Goal: Transaction & Acquisition: Book appointment/travel/reservation

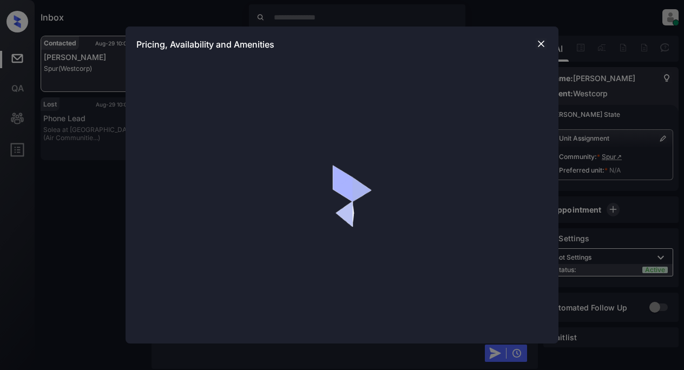
scroll to position [627, 0]
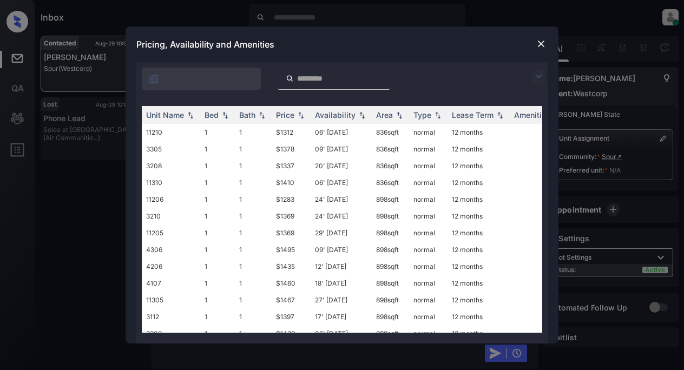
drag, startPoint x: 539, startPoint y: 73, endPoint x: 483, endPoint y: 65, distance: 56.3
click at [539, 73] on img at bounding box center [538, 76] width 13 height 13
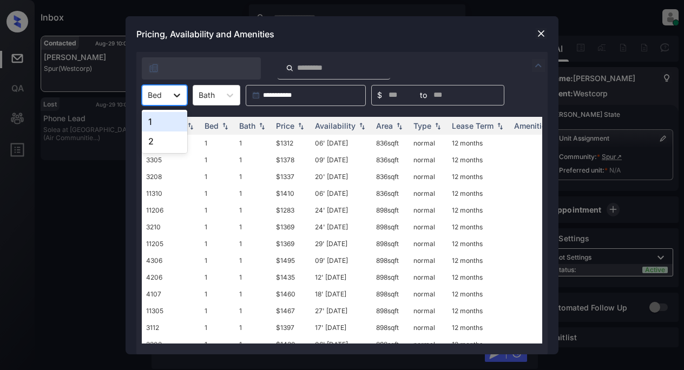
click at [181, 96] on icon at bounding box center [177, 95] width 11 height 11
click at [166, 124] on div "1" at bounding box center [164, 121] width 45 height 19
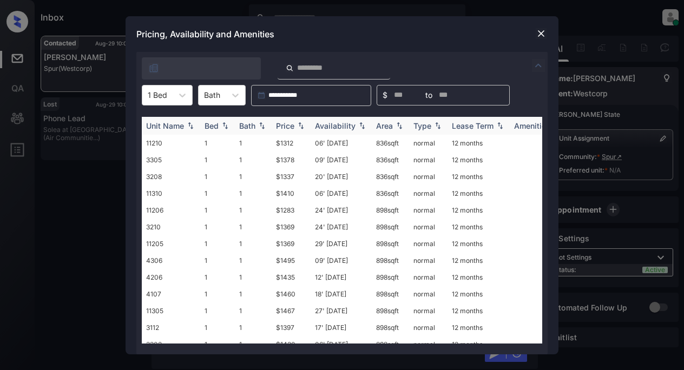
click at [292, 128] on div "Price" at bounding box center [285, 125] width 18 height 9
click at [539, 32] on img at bounding box center [541, 33] width 11 height 11
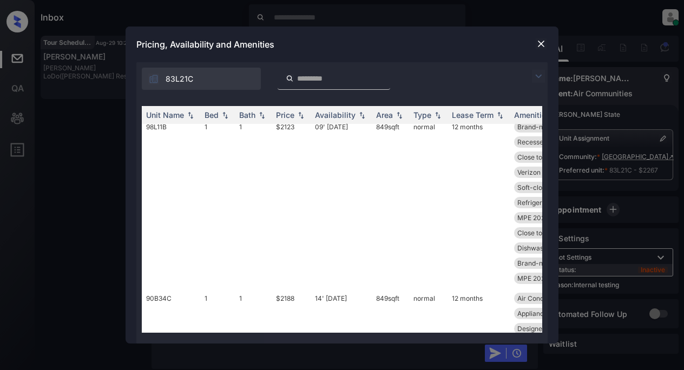
scroll to position [812, 0]
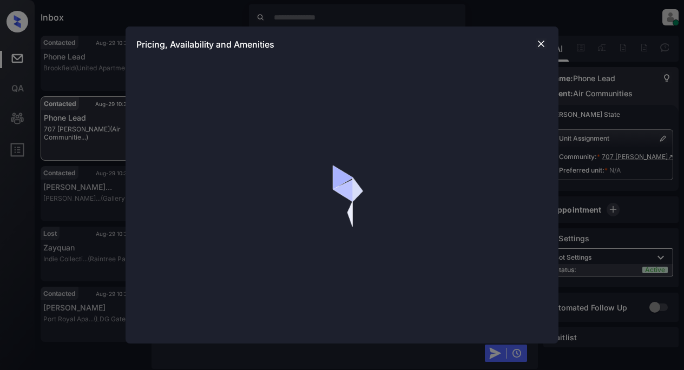
scroll to position [2013, 0]
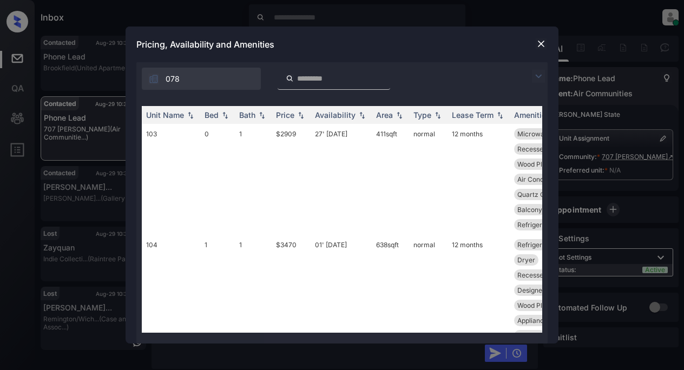
click at [537, 77] on img at bounding box center [538, 76] width 13 height 13
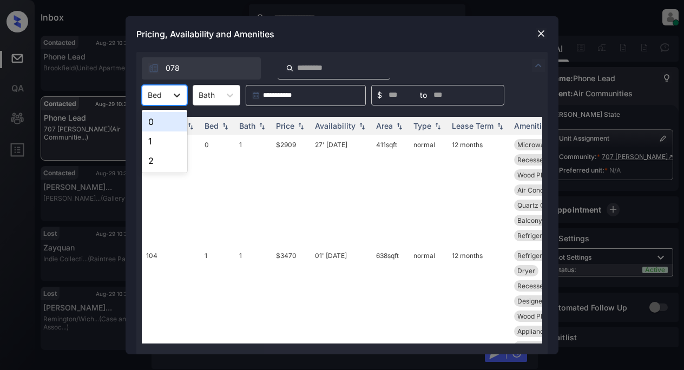
click at [177, 98] on icon at bounding box center [177, 95] width 11 height 11
click at [158, 164] on div "2" at bounding box center [164, 160] width 45 height 19
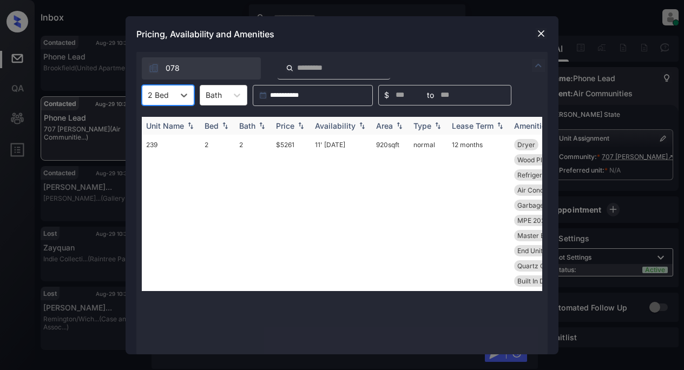
click at [283, 126] on div "Price" at bounding box center [285, 125] width 18 height 9
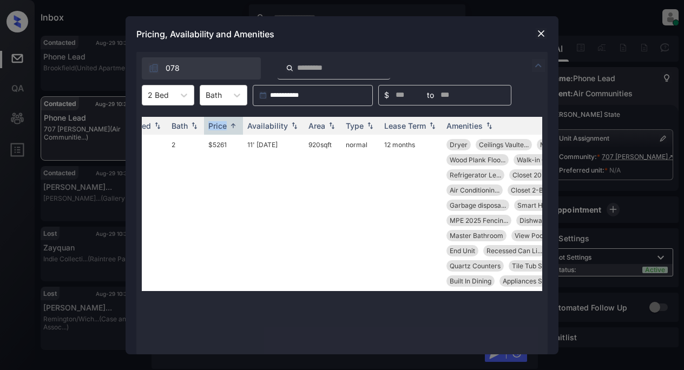
scroll to position [0, 0]
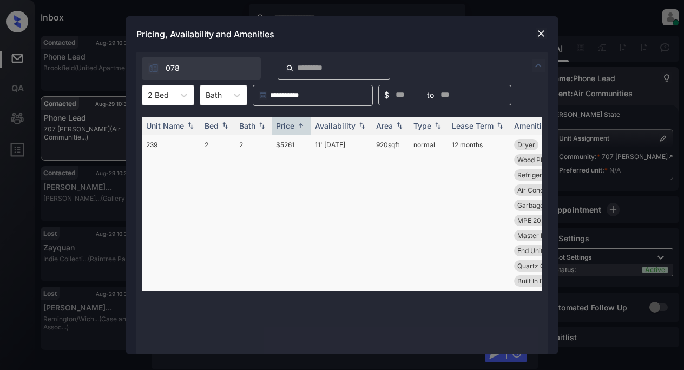
click at [284, 146] on td "$5261" at bounding box center [291, 213] width 39 height 156
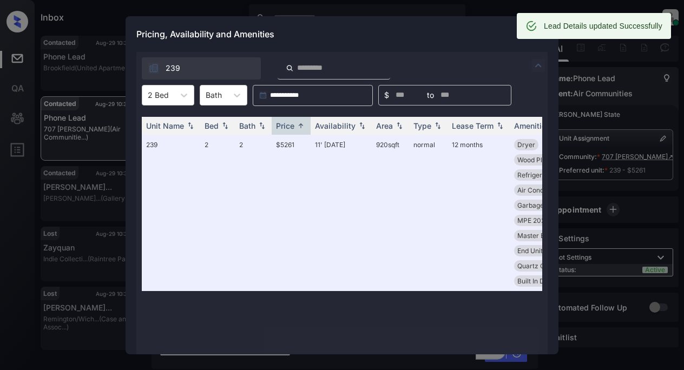
click at [390, 28] on div "Pricing, Availability and Amenities" at bounding box center [342, 34] width 433 height 36
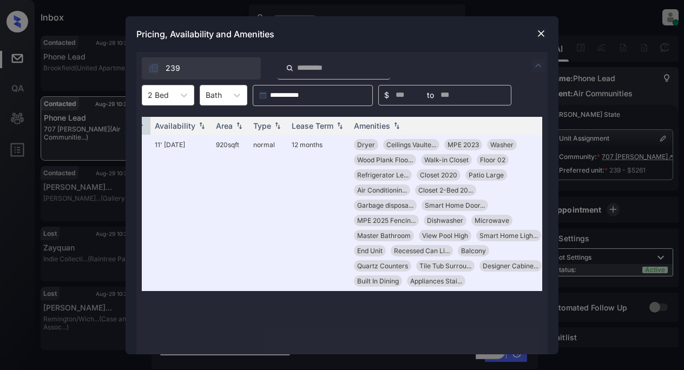
scroll to position [0, 165]
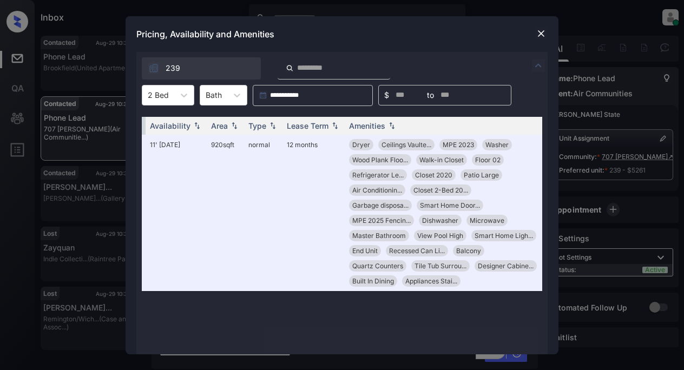
click at [537, 31] on img at bounding box center [541, 33] width 11 height 11
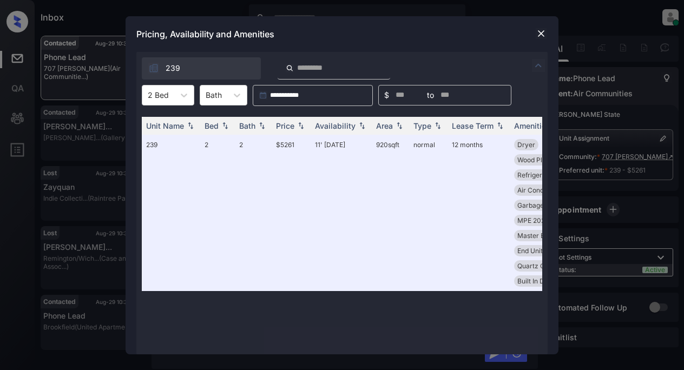
click at [543, 35] on img at bounding box center [541, 33] width 11 height 11
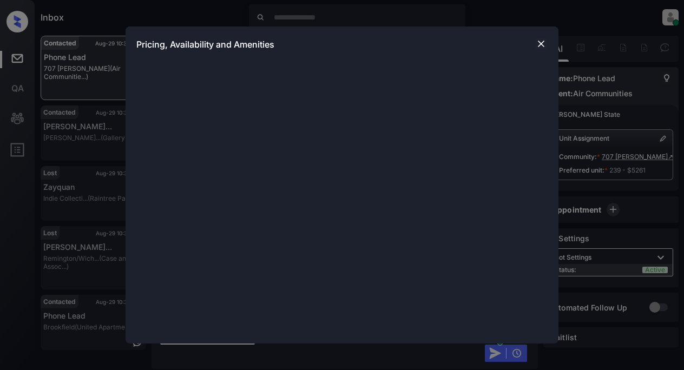
scroll to position [438, 0]
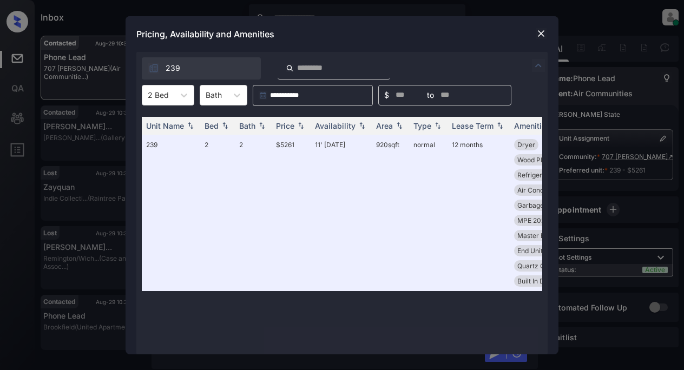
click at [540, 31] on img at bounding box center [541, 33] width 11 height 11
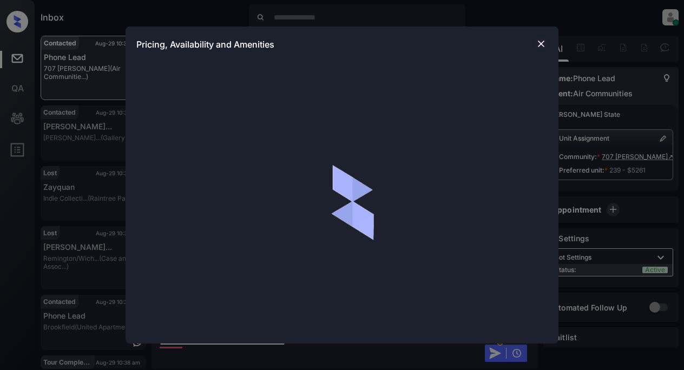
scroll to position [438, 0]
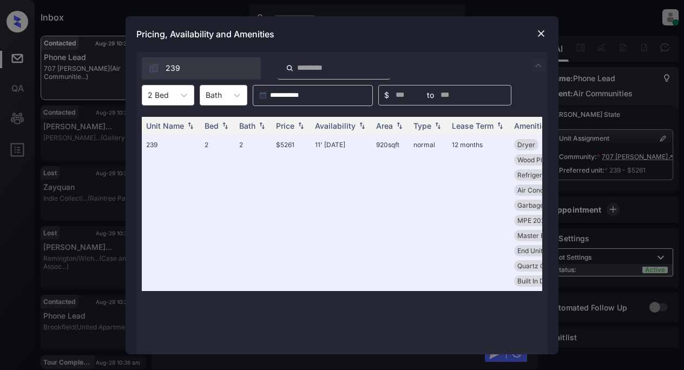
click at [540, 29] on img at bounding box center [541, 33] width 11 height 11
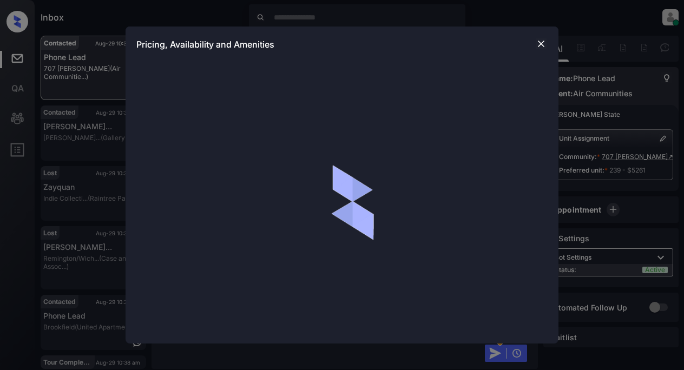
scroll to position [438, 0]
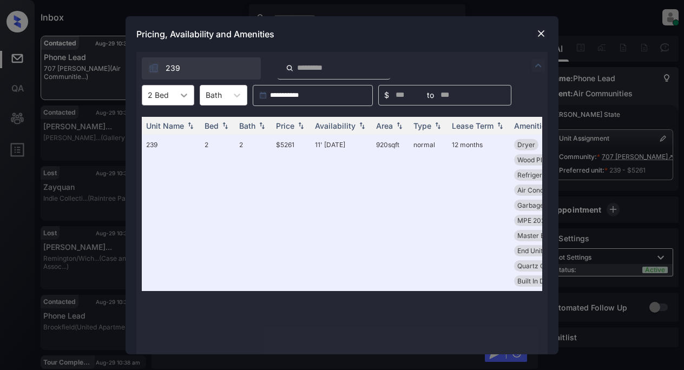
click at [180, 96] on icon at bounding box center [184, 95] width 11 height 11
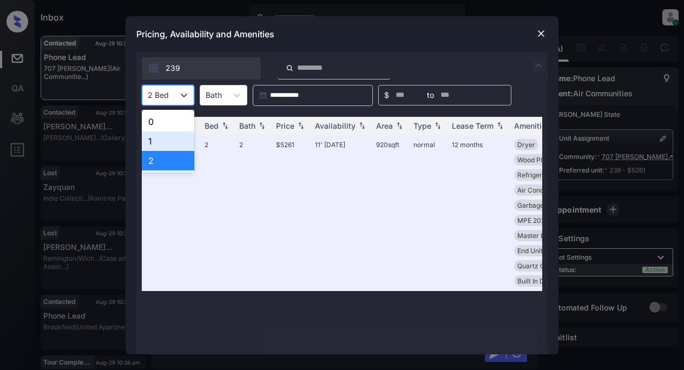
click at [144, 139] on div "1" at bounding box center [168, 140] width 52 height 19
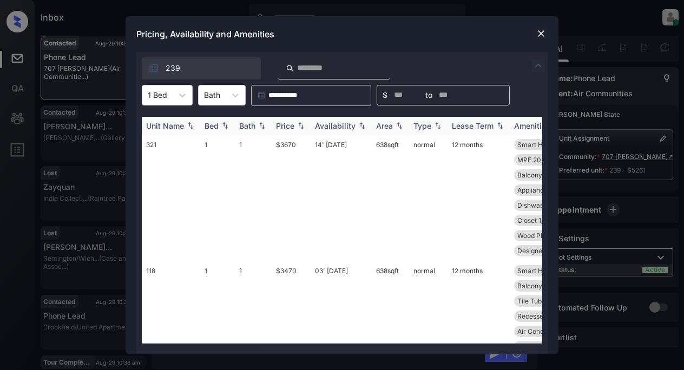
click at [286, 129] on div "Price" at bounding box center [285, 125] width 18 height 9
click at [286, 128] on div "Price" at bounding box center [285, 125] width 18 height 9
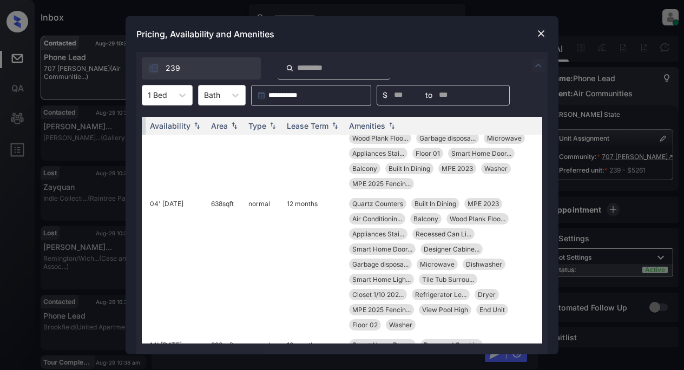
scroll to position [703, 165]
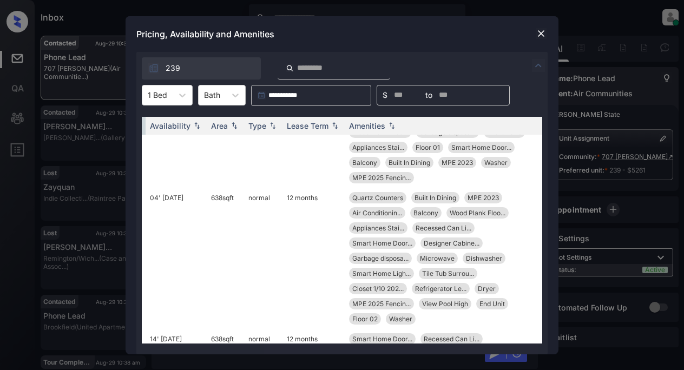
click at [544, 33] on img at bounding box center [541, 33] width 11 height 11
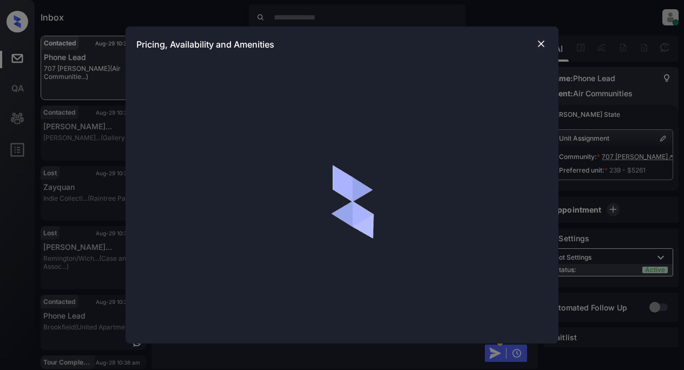
scroll to position [438, 0]
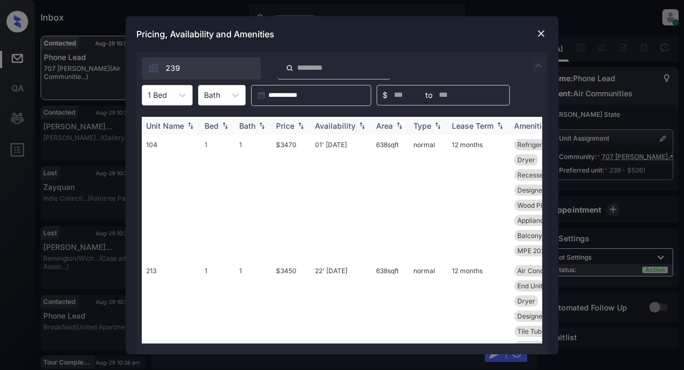
click at [285, 125] on div "Price" at bounding box center [285, 125] width 18 height 9
drag, startPoint x: 372, startPoint y: 144, endPoint x: 407, endPoint y: 147, distance: 35.8
click at [407, 147] on td "638 sqft" at bounding box center [390, 198] width 37 height 126
copy td "638 sqft"
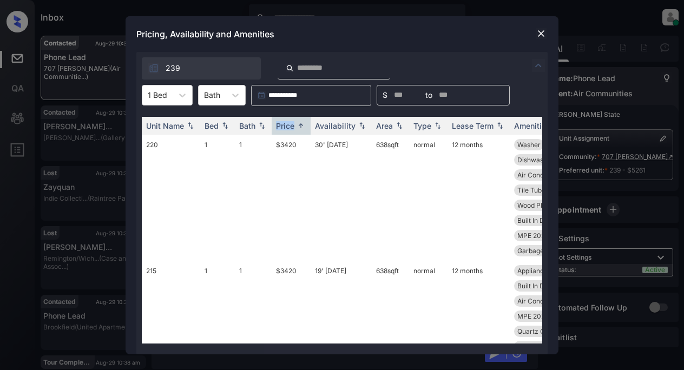
click at [543, 34] on img at bounding box center [541, 33] width 11 height 11
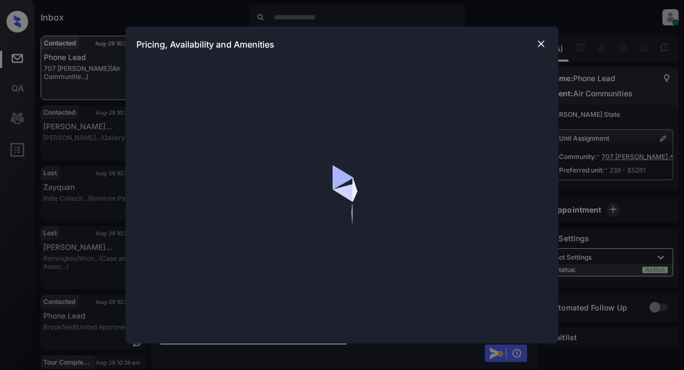
scroll to position [438, 0]
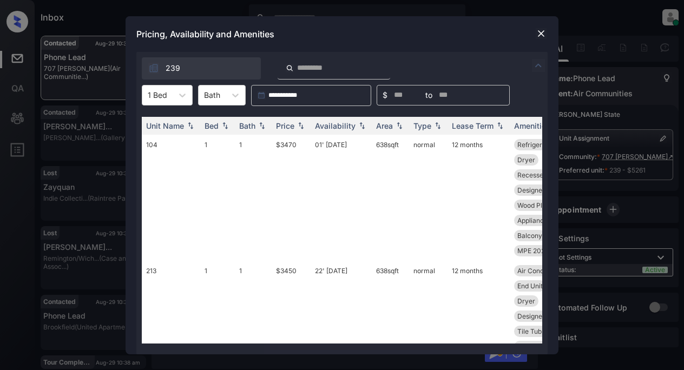
click at [545, 33] on img at bounding box center [541, 33] width 11 height 11
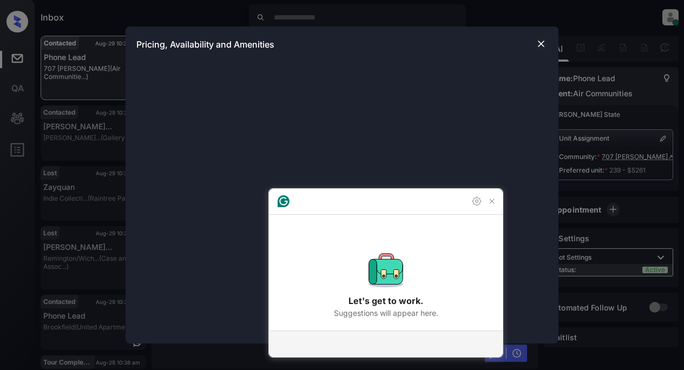
scroll to position [438, 0]
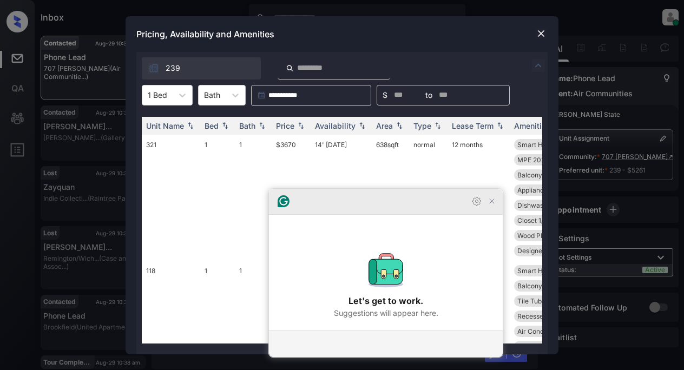
drag, startPoint x: 489, startPoint y: 232, endPoint x: 544, endPoint y: 107, distance: 136.9
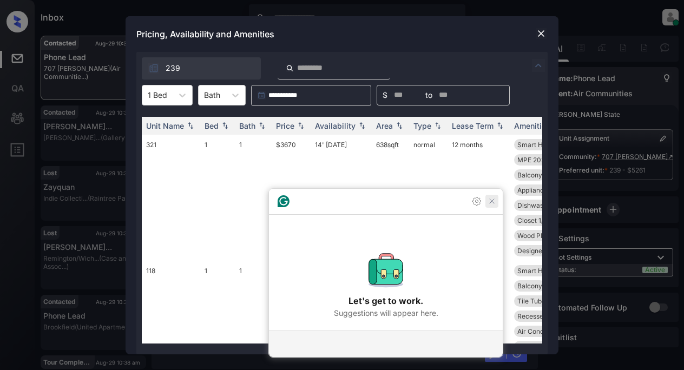
click at [489, 206] on icon "Close Grammarly Assistant" at bounding box center [491, 201] width 9 height 9
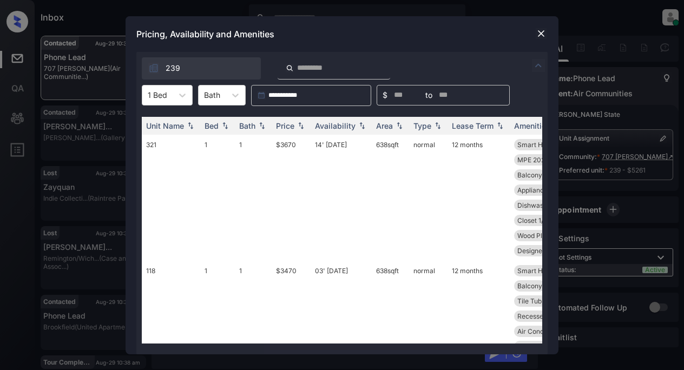
click at [542, 37] on img at bounding box center [541, 33] width 11 height 11
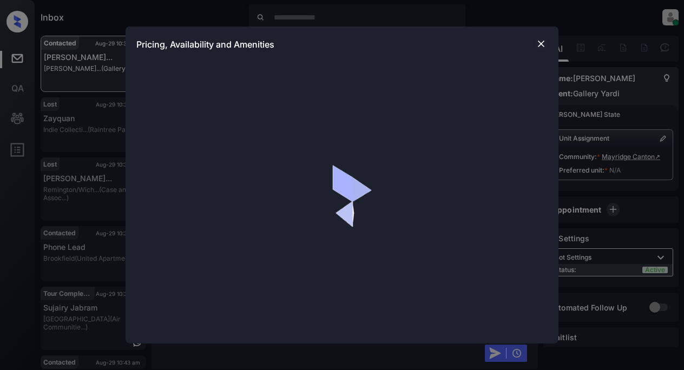
scroll to position [438, 0]
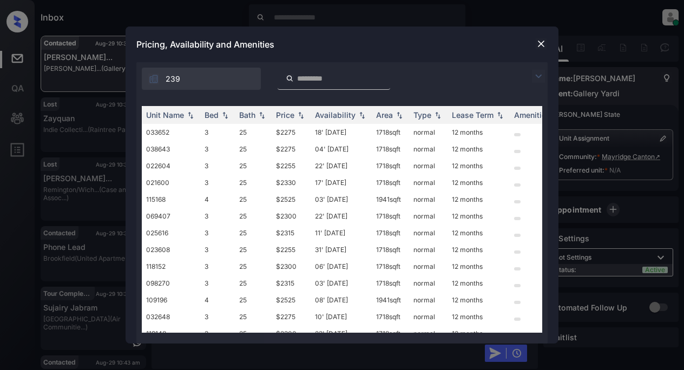
click at [536, 72] on img at bounding box center [538, 76] width 13 height 13
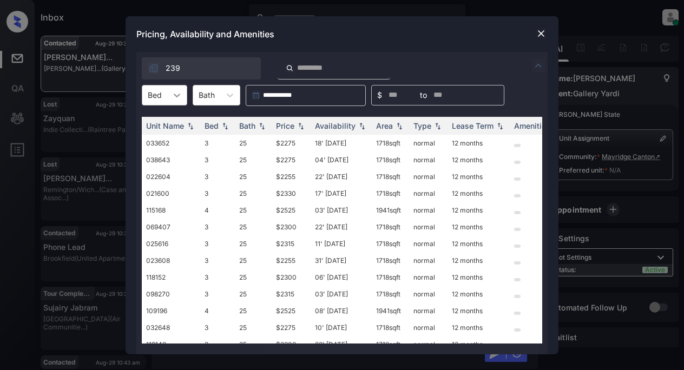
click at [175, 97] on icon at bounding box center [177, 95] width 11 height 11
click at [164, 126] on div "3" at bounding box center [164, 121] width 45 height 19
click at [279, 126] on div "Price" at bounding box center [285, 125] width 18 height 9
click at [279, 125] on div "Price" at bounding box center [285, 125] width 18 height 9
click at [288, 145] on td "$2255" at bounding box center [291, 143] width 39 height 17
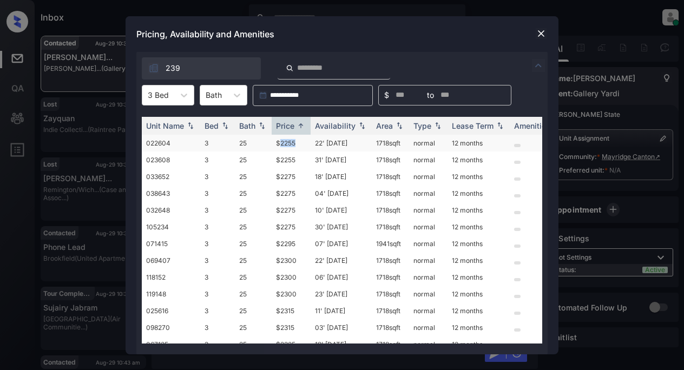
click at [288, 145] on td "$2255" at bounding box center [291, 143] width 39 height 17
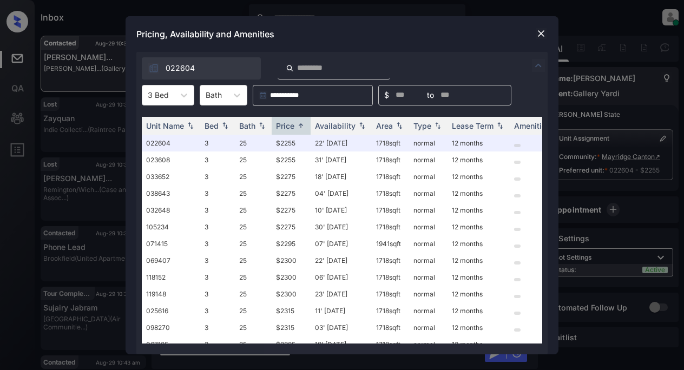
click at [430, 29] on div "Pricing, Availability and Amenities" at bounding box center [342, 34] width 433 height 36
click at [538, 34] on img at bounding box center [541, 33] width 11 height 11
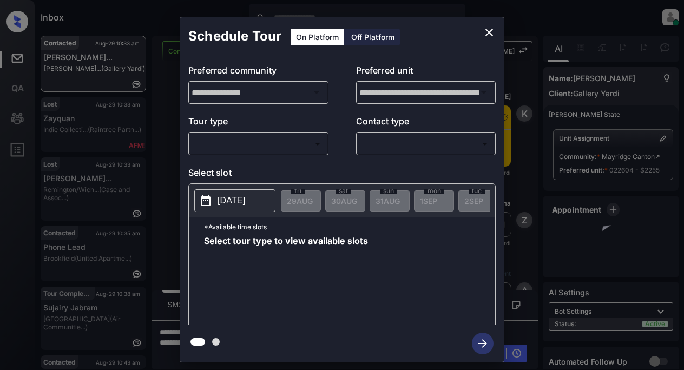
scroll to position [438, 0]
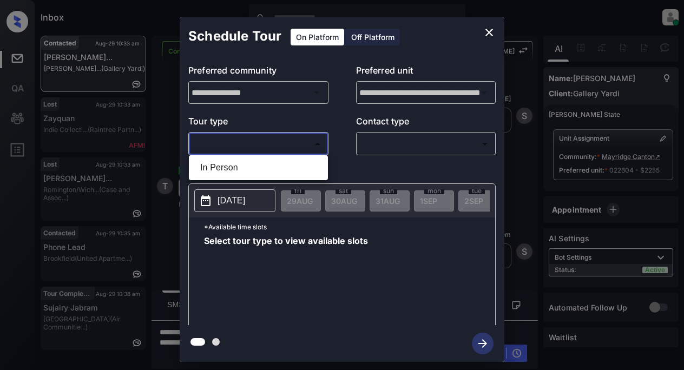
click at [220, 147] on body "Inbox Lyzzelle M. Ceralde Online Set yourself offline Set yourself on break Pro…" at bounding box center [342, 185] width 684 height 370
click at [226, 170] on li "In Person" at bounding box center [259, 167] width 134 height 19
type input "********"
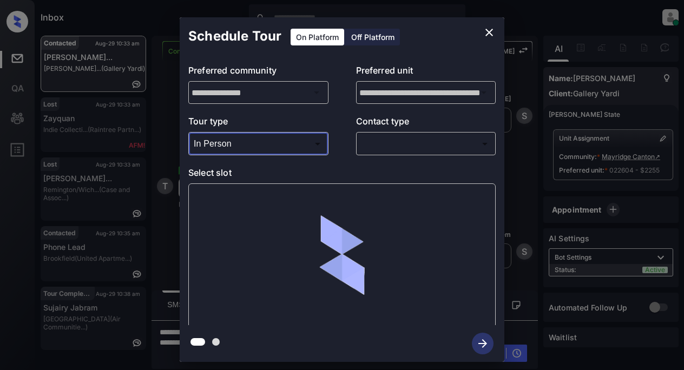
click at [407, 151] on body "Inbox Lyzzelle M. Ceralde Online Set yourself offline Set yourself on break Pro…" at bounding box center [342, 185] width 684 height 370
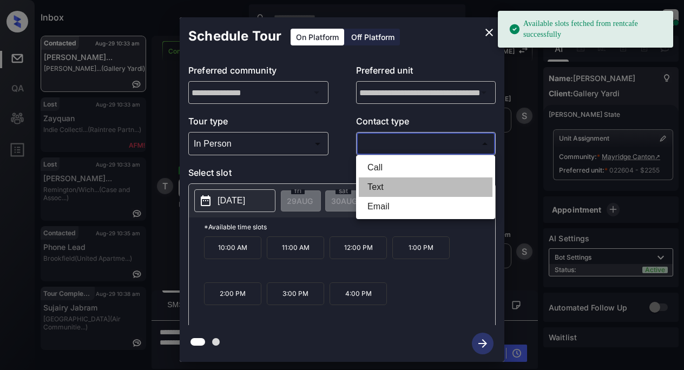
click at [383, 186] on li "Text" at bounding box center [426, 186] width 134 height 19
type input "****"
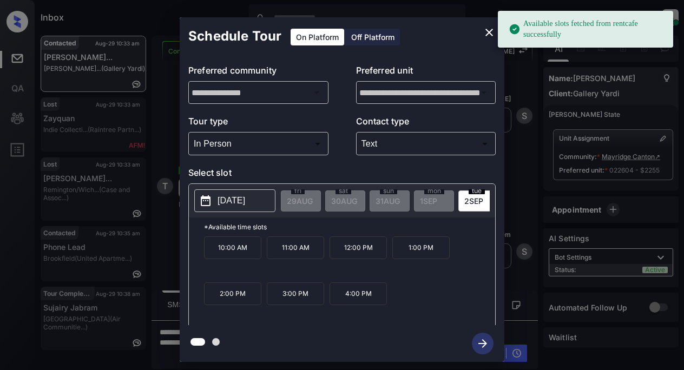
click at [245, 207] on p "[DATE]" at bounding box center [231, 200] width 28 height 13
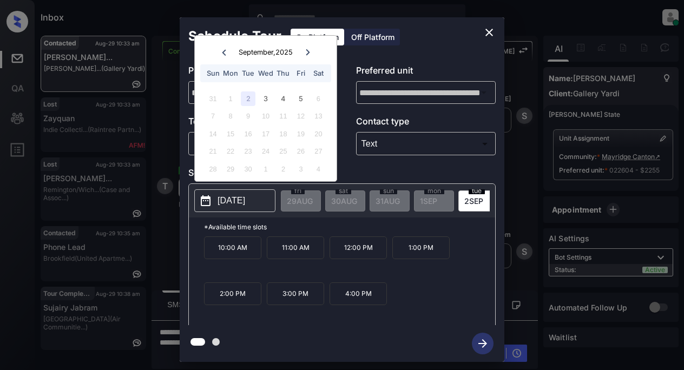
click at [246, 100] on div "2" at bounding box center [248, 98] width 15 height 15
click at [266, 98] on div "3" at bounding box center [265, 98] width 15 height 15
click at [245, 102] on div "2" at bounding box center [248, 98] width 15 height 15
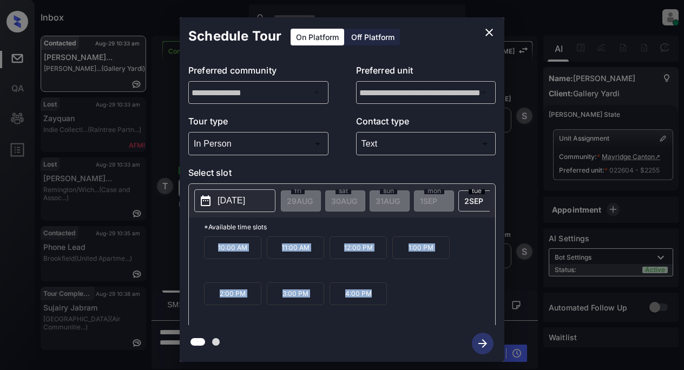
drag, startPoint x: 213, startPoint y: 253, endPoint x: 397, endPoint y: 306, distance: 191.4
click at [397, 306] on div "10:00 AM 11:00 AM 12:00 PM 1:00 PM 2:00 PM 3:00 PM 4:00 PM" at bounding box center [349, 279] width 291 height 87
copy div "10:00 AM 11:00 AM 12:00 PM 1:00 PM 2:00 PM 3:00 PM 4:00 PM"
click at [486, 34] on icon "close" at bounding box center [489, 32] width 13 height 13
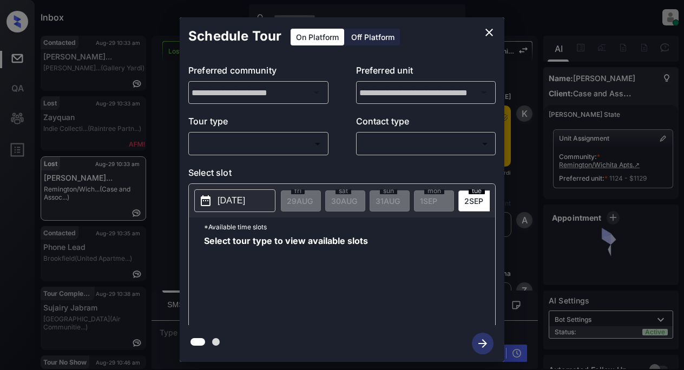
scroll to position [438, 0]
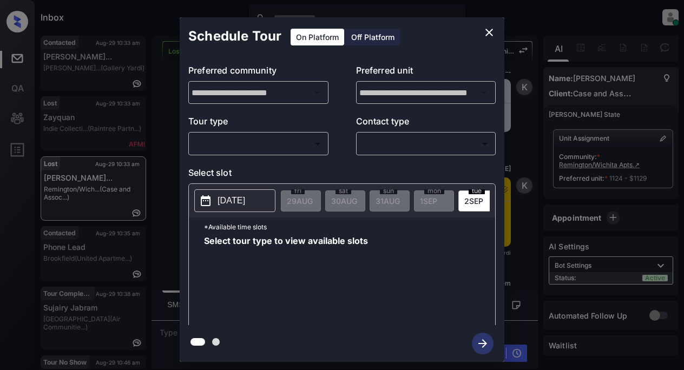
click at [232, 142] on body "Inbox Lyzzelle [PERSON_NAME] Online Set yourself offline Set yourself on break …" at bounding box center [342, 185] width 684 height 370
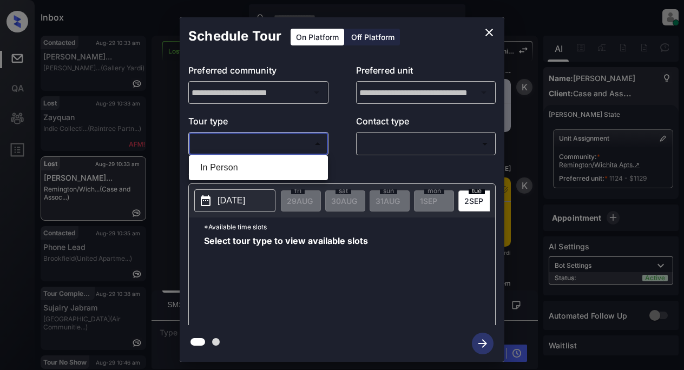
click at [234, 167] on li "In Person" at bounding box center [259, 167] width 134 height 19
type input "********"
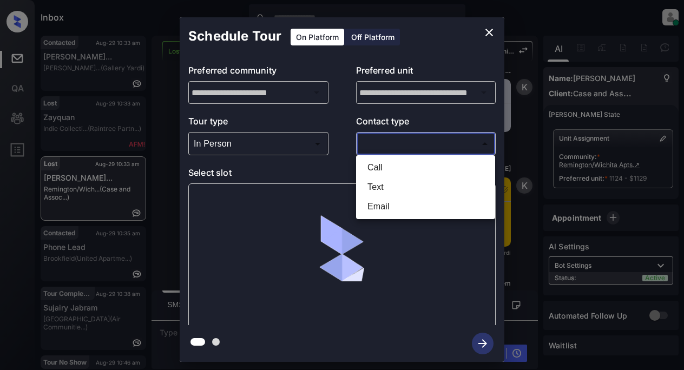
click at [399, 147] on body "Inbox Lyzzelle [PERSON_NAME] Online Set yourself offline Set yourself on break …" at bounding box center [342, 185] width 684 height 370
click at [378, 190] on li "Text" at bounding box center [426, 186] width 134 height 19
type input "****"
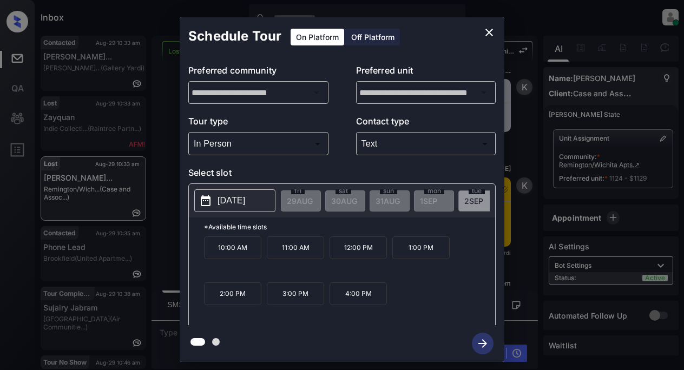
click at [294, 255] on p "11:00 AM" at bounding box center [295, 247] width 57 height 23
click at [490, 30] on icon "close" at bounding box center [489, 32] width 13 height 13
